Goal: Navigation & Orientation: Find specific page/section

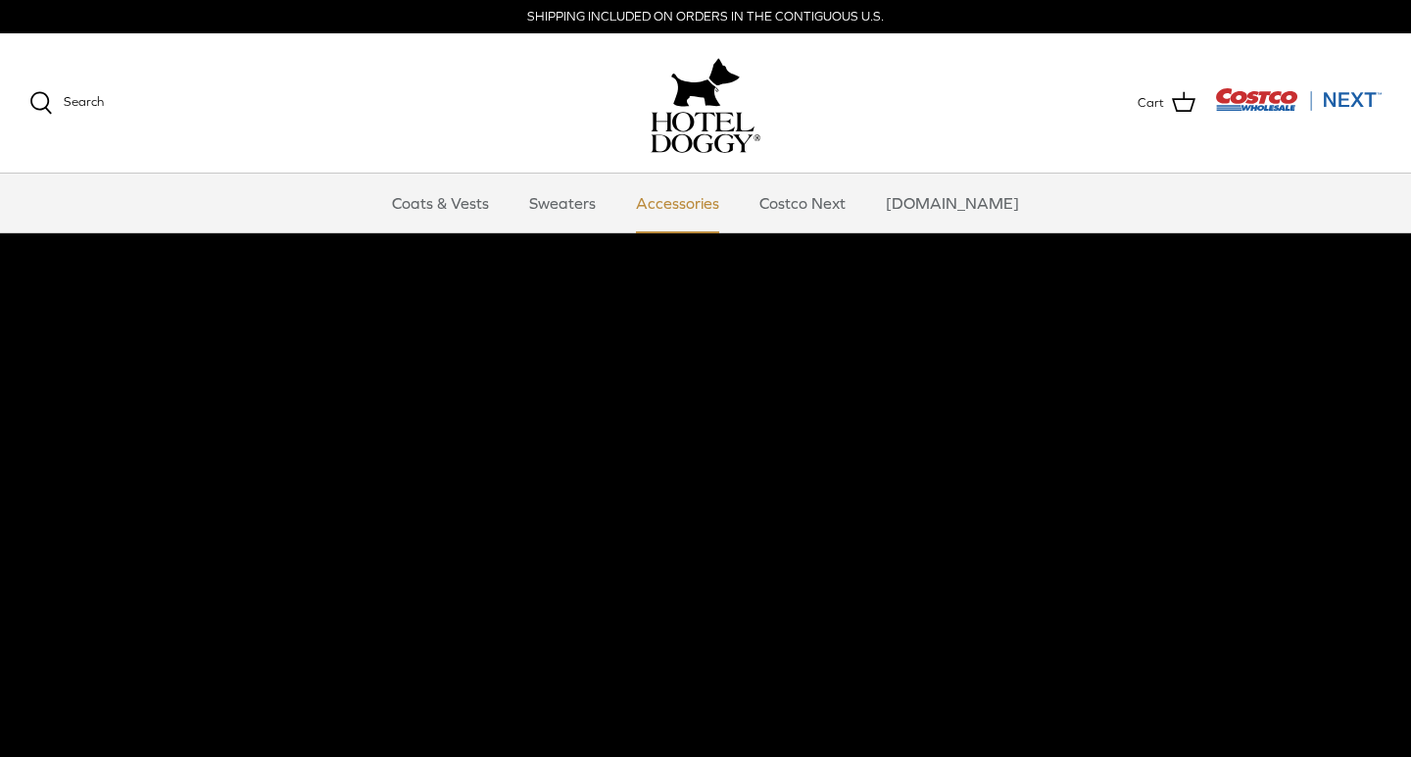
click at [703, 204] on link "Accessories" at bounding box center [677, 202] width 119 height 59
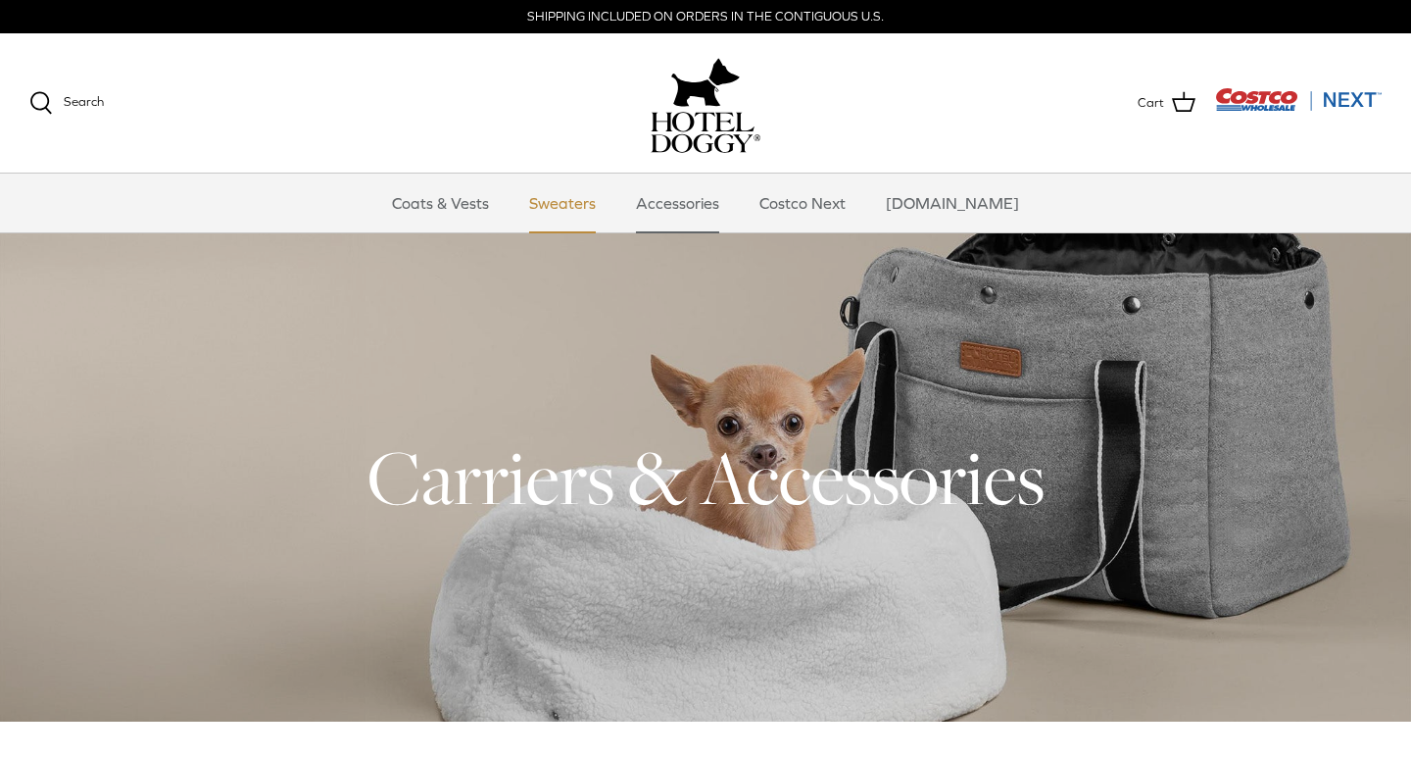
click at [589, 211] on link "Sweaters" at bounding box center [563, 202] width 102 height 59
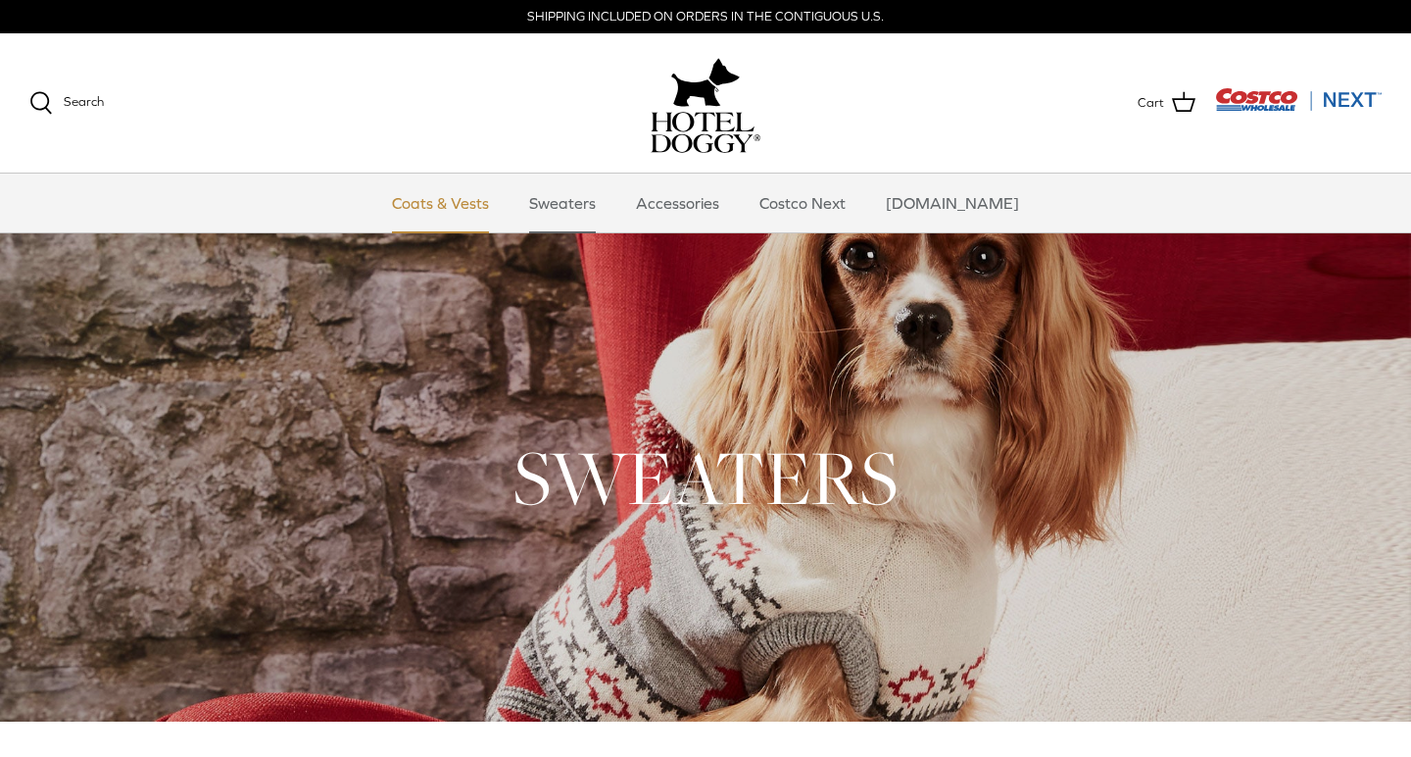
click at [464, 201] on link "Coats & Vests" at bounding box center [440, 202] width 132 height 59
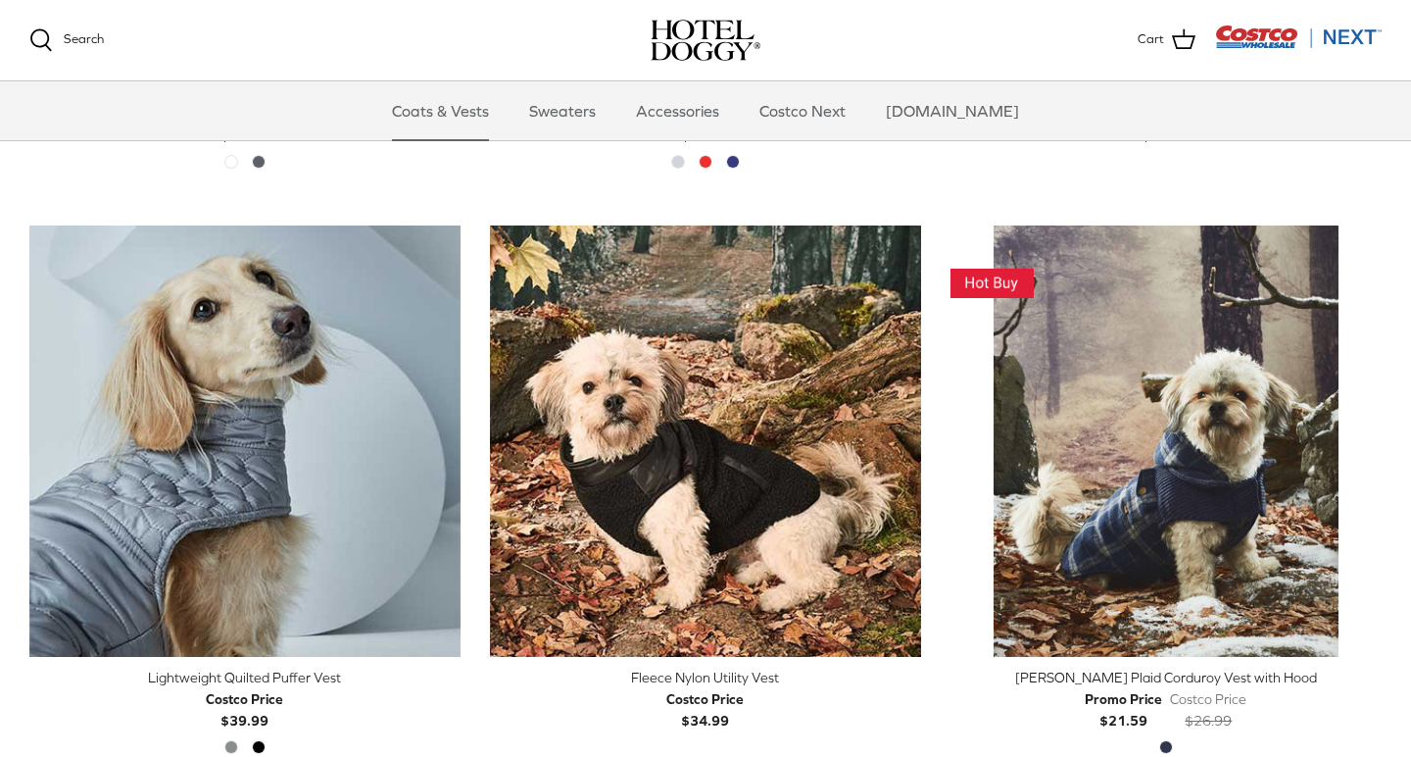
scroll to position [2134, 0]
